Goal: Task Accomplishment & Management: Complete application form

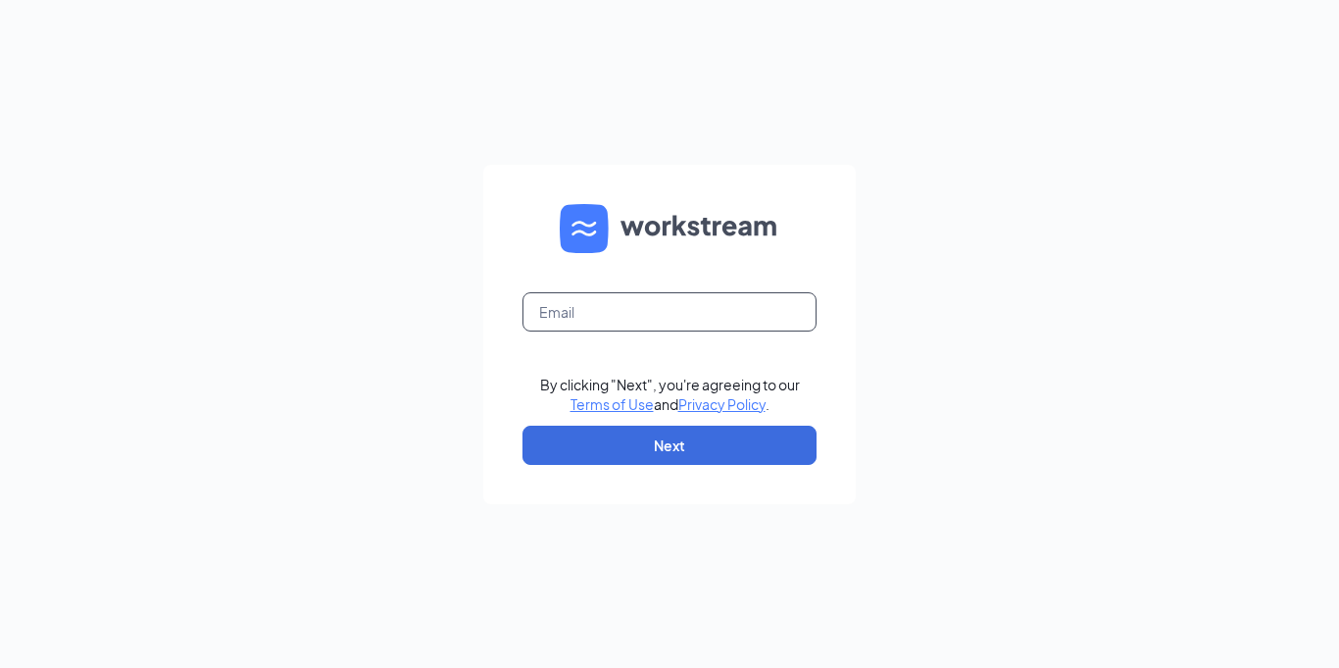
click at [581, 313] on input "text" at bounding box center [669, 311] width 294 height 39
type input "[EMAIL_ADDRESS][DOMAIN_NAME]"
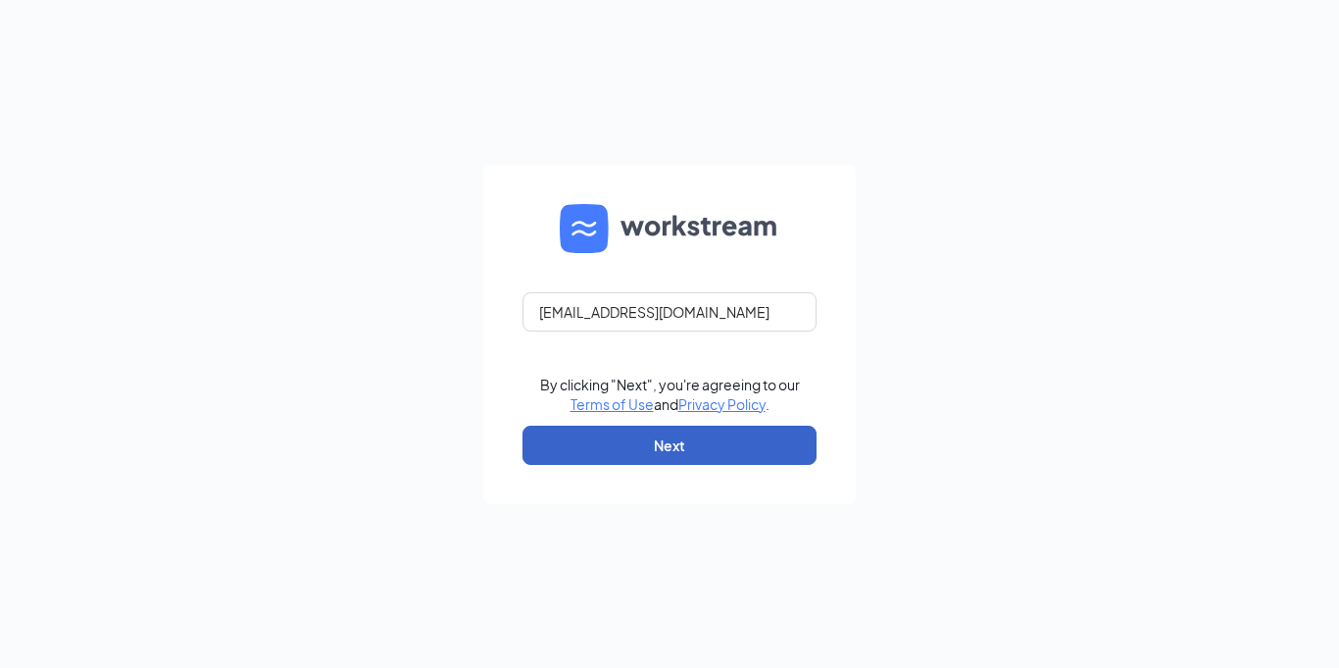
click at [641, 449] on button "Next" at bounding box center [669, 444] width 294 height 39
